Goal: Transaction & Acquisition: Purchase product/service

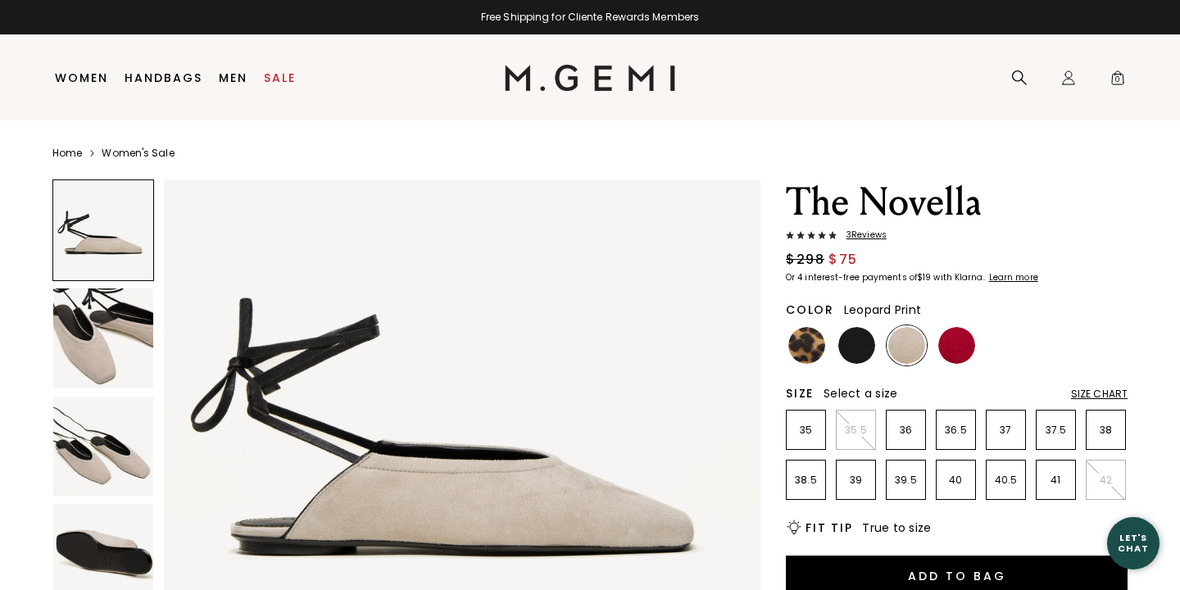
click at [801, 356] on img at bounding box center [806, 345] width 37 height 37
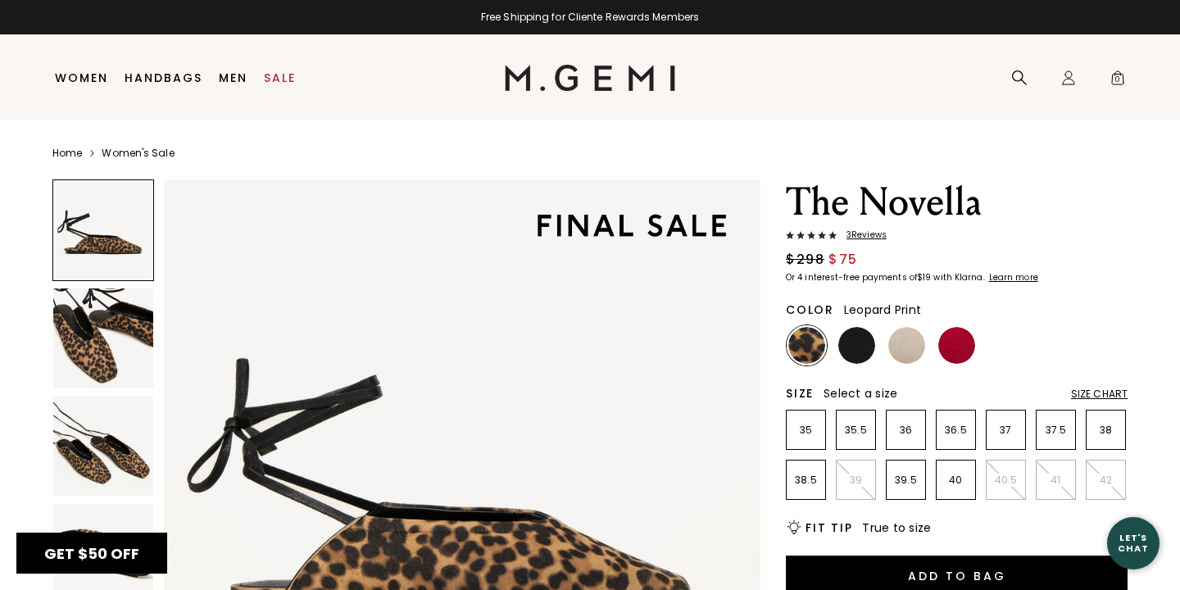
drag, startPoint x: 1146, startPoint y: 41, endPoint x: 1161, endPoint y: 140, distance: 100.2
click at [0, 589] on section at bounding box center [0, 590] width 0 height 0
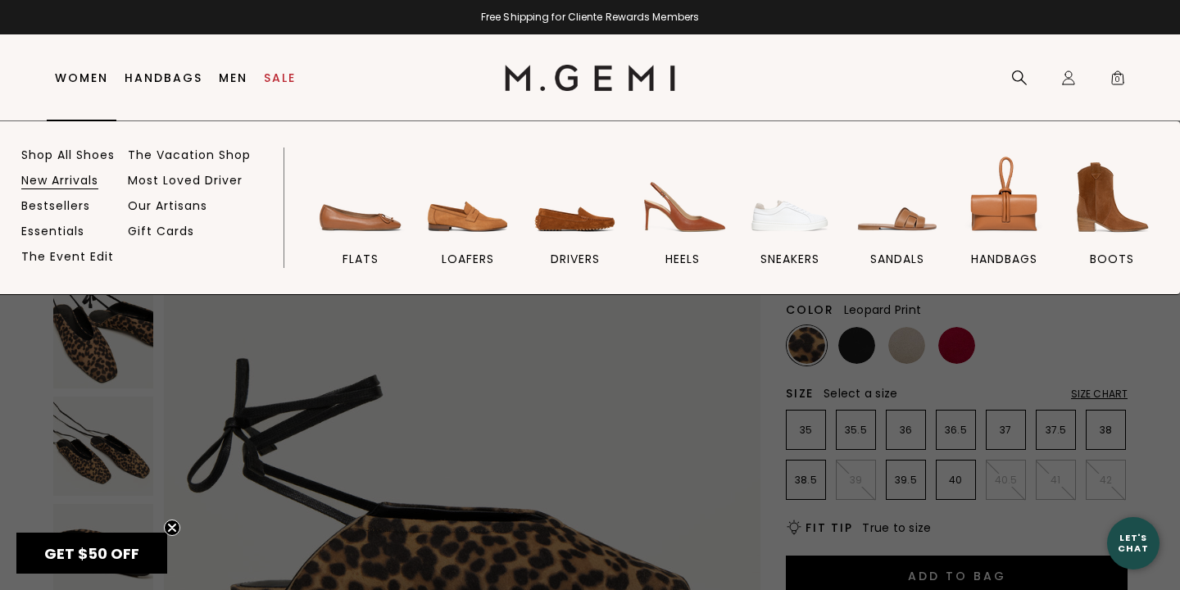
click at [77, 175] on link "New Arrivals" at bounding box center [59, 180] width 77 height 15
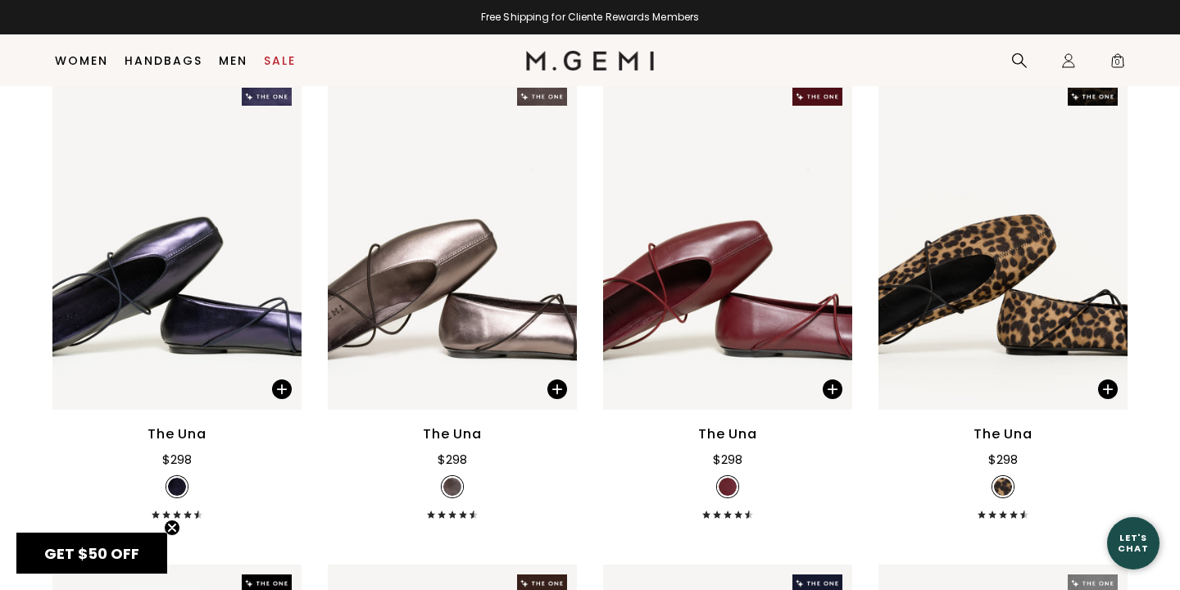
scroll to position [4584, 0]
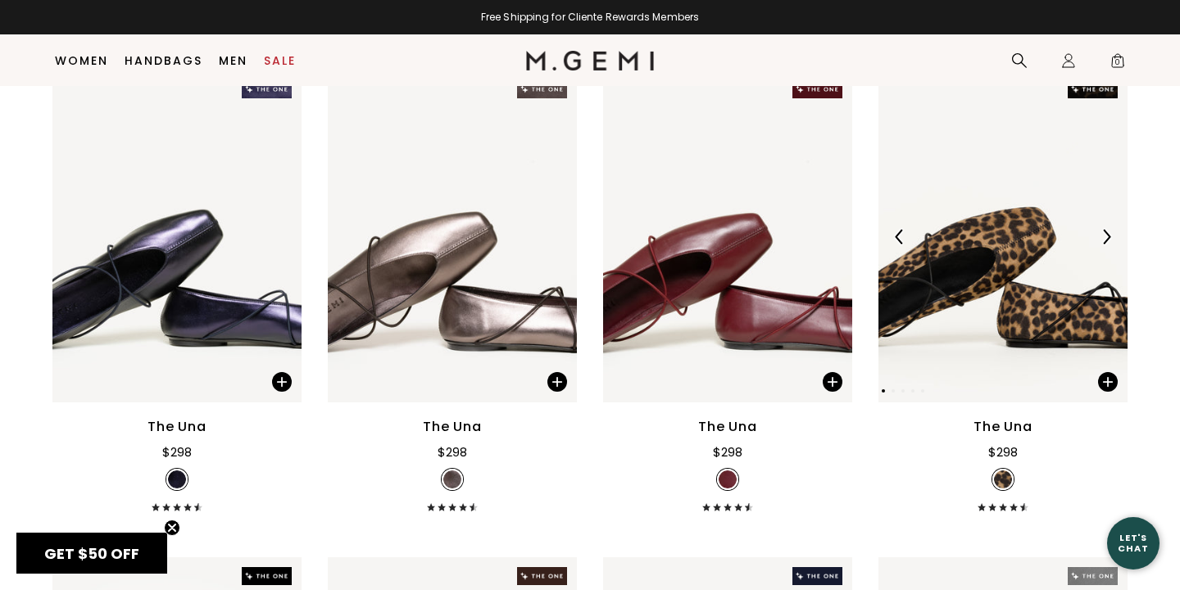
click at [1106, 237] on img at bounding box center [1106, 236] width 15 height 15
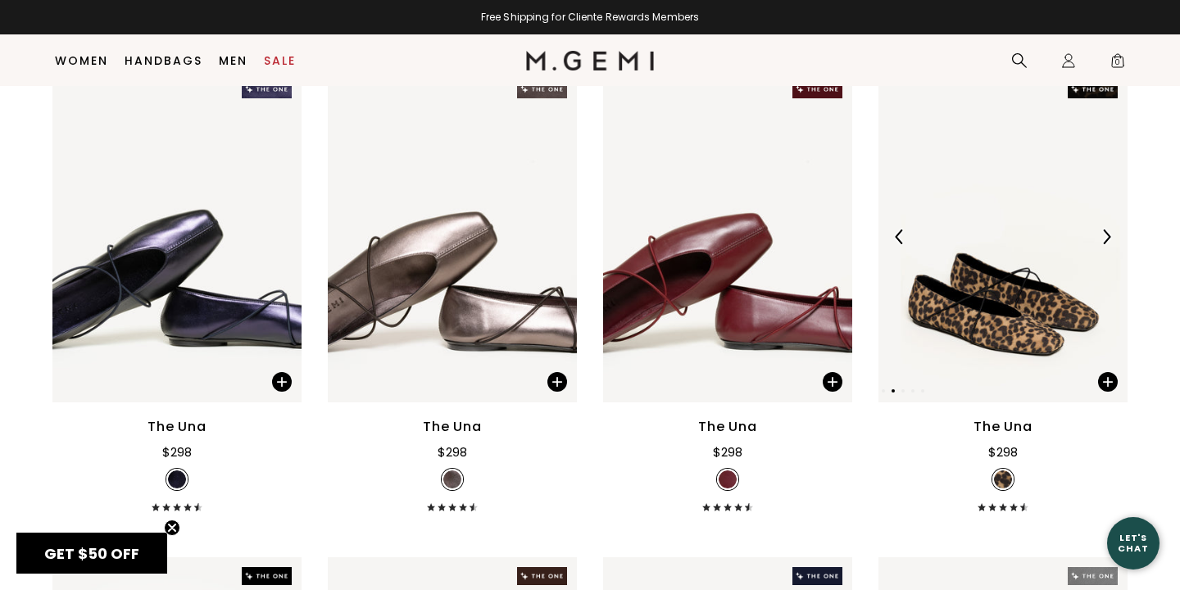
click at [1106, 237] on img at bounding box center [1106, 236] width 15 height 15
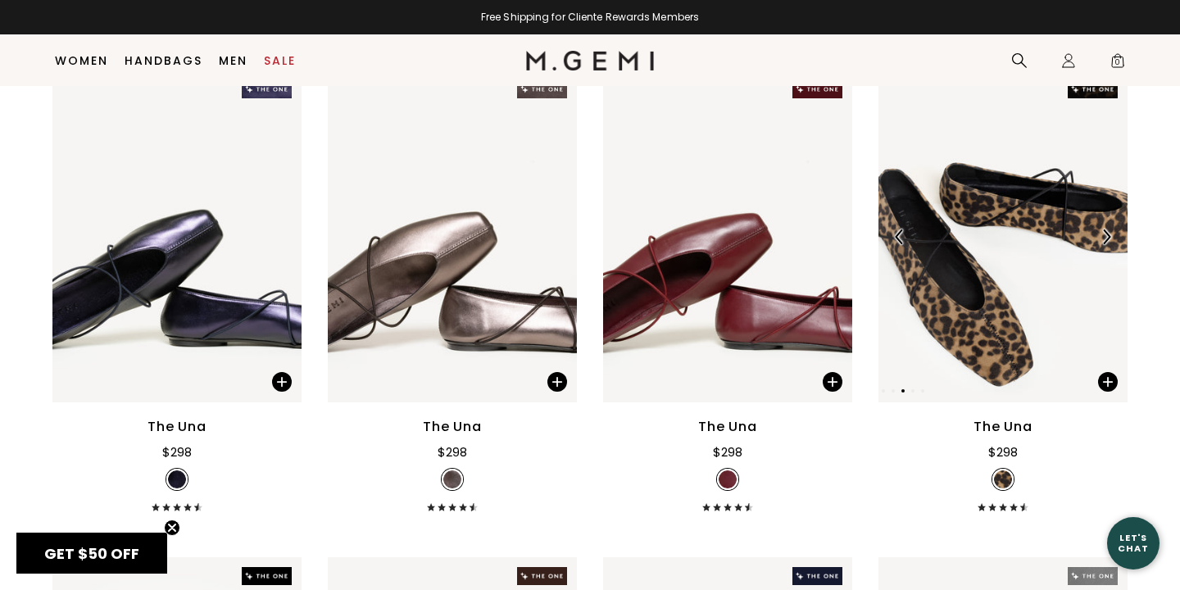
click at [1106, 237] on img at bounding box center [1106, 236] width 15 height 15
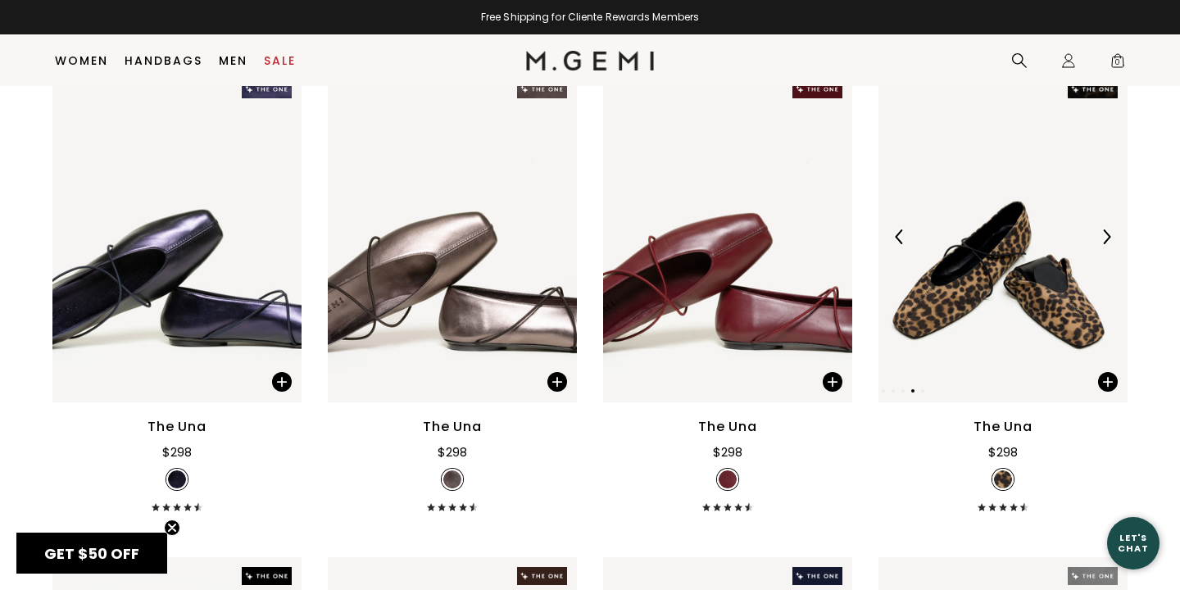
click at [1106, 237] on img at bounding box center [1106, 236] width 15 height 15
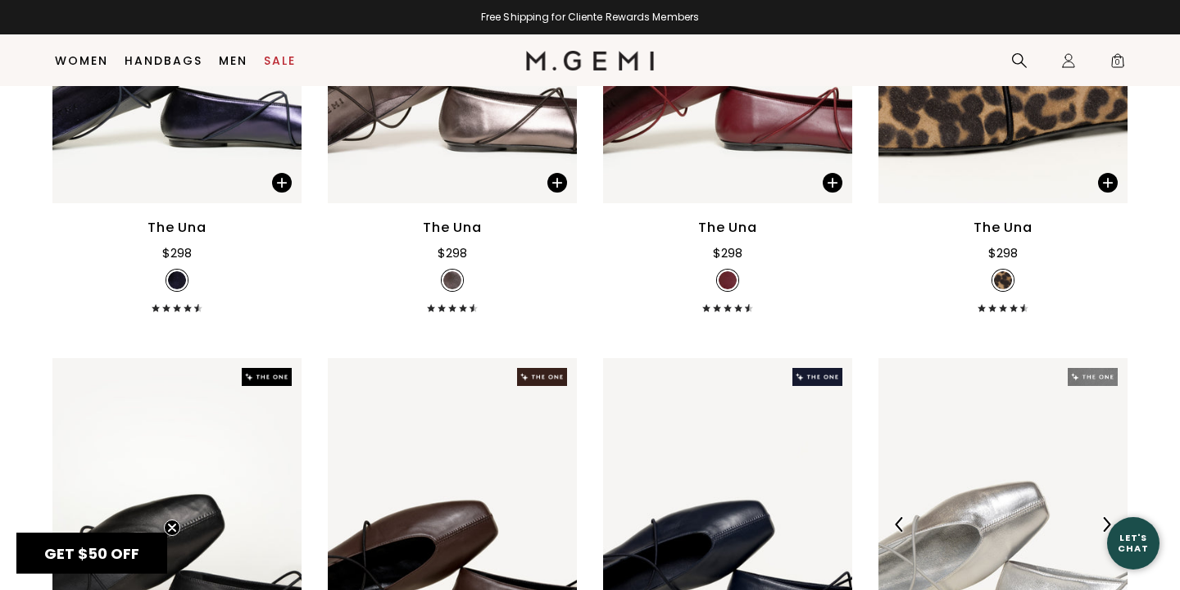
scroll to position [4778, 0]
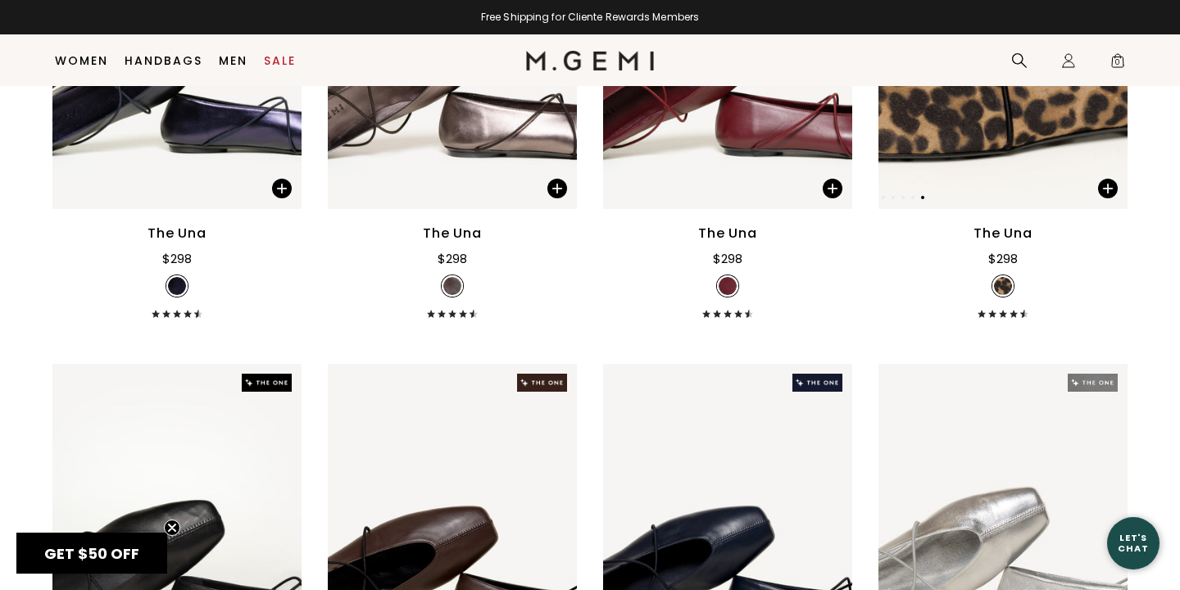
click at [1015, 124] on img at bounding box center [1002, 43] width 249 height 332
